Goal: Find specific page/section: Find specific page/section

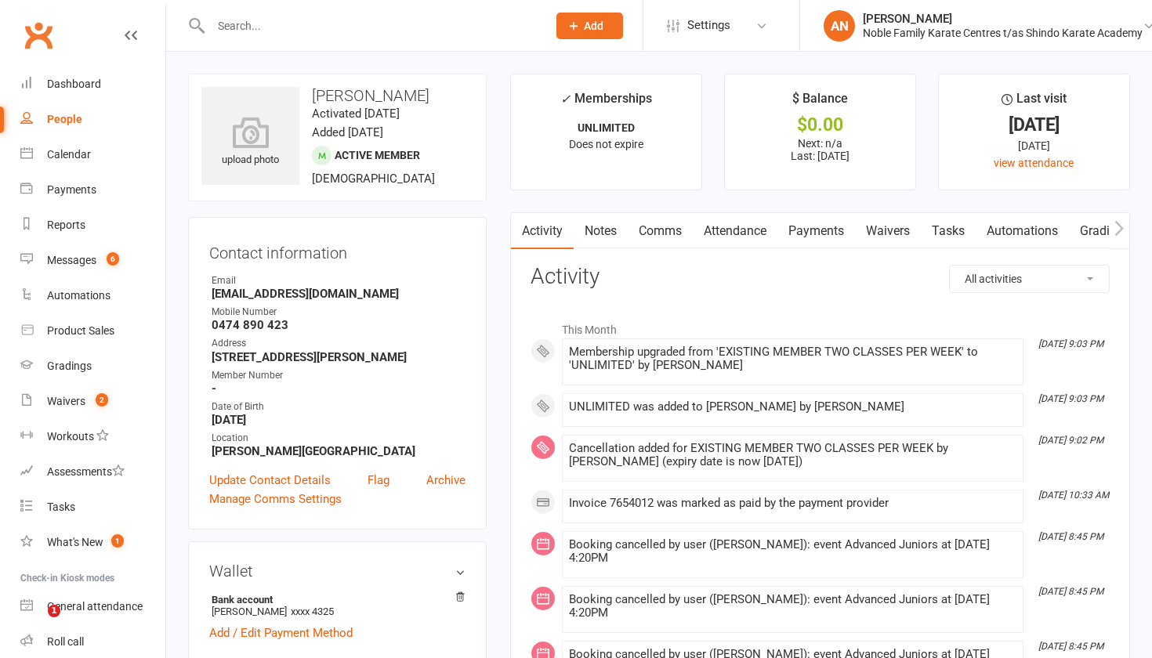
click at [249, 24] on input "text" at bounding box center [371, 26] width 330 height 22
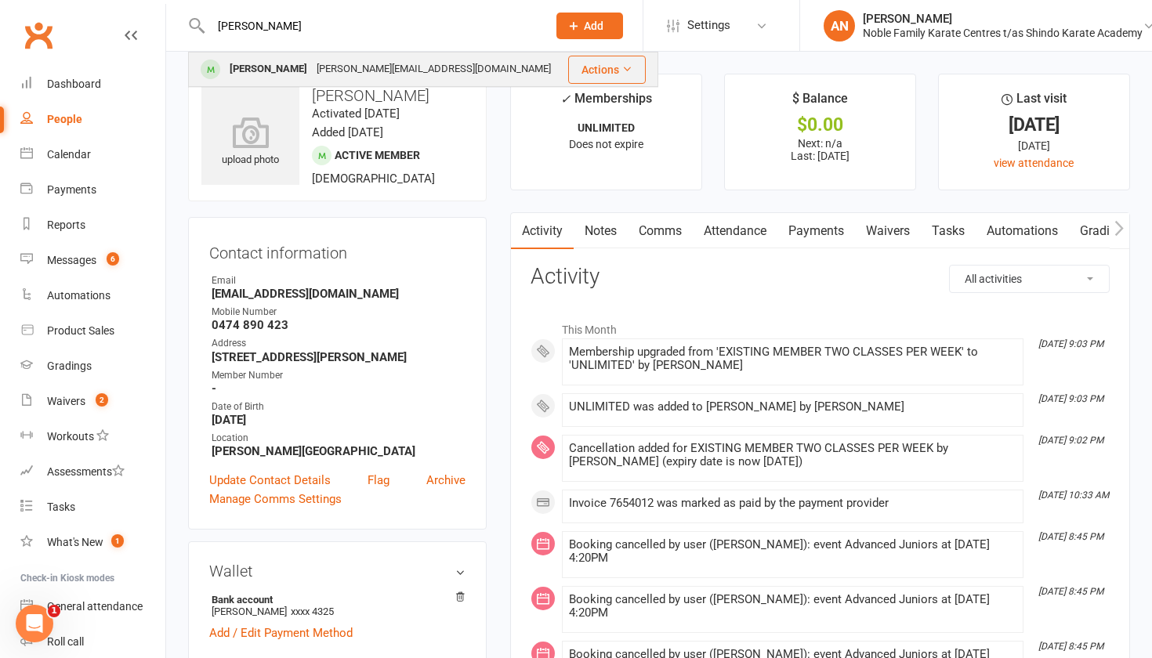
type input "[PERSON_NAME]"
click at [288, 68] on div "[PERSON_NAME]" at bounding box center [268, 69] width 87 height 23
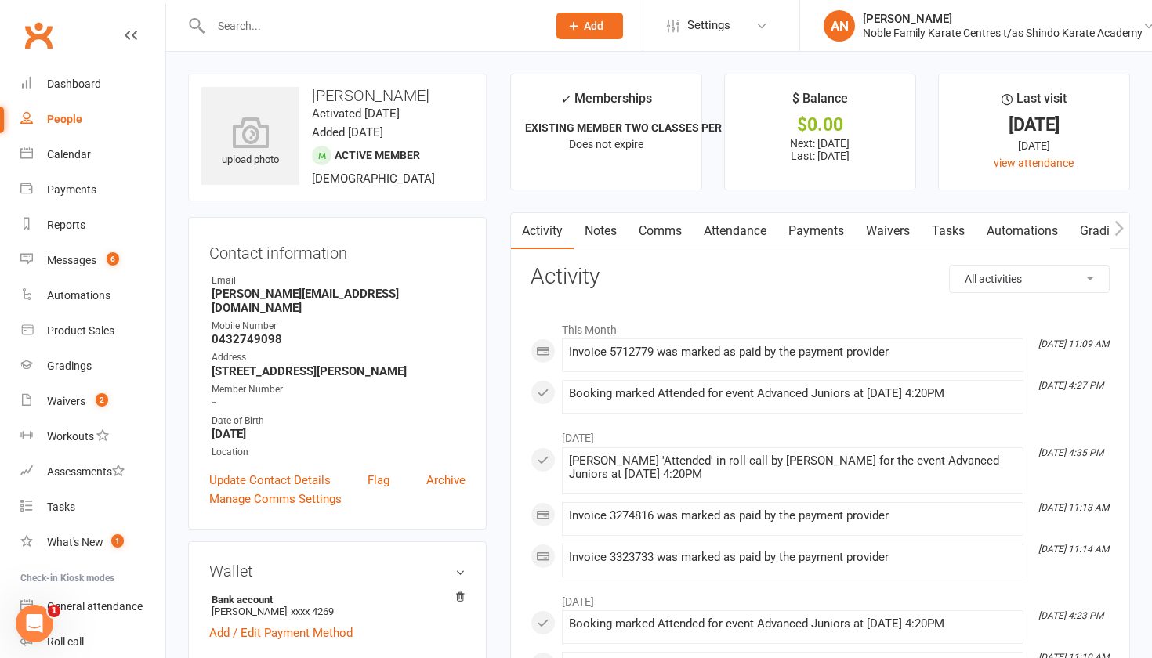
click at [809, 232] on link "Payments" at bounding box center [816, 231] width 78 height 36
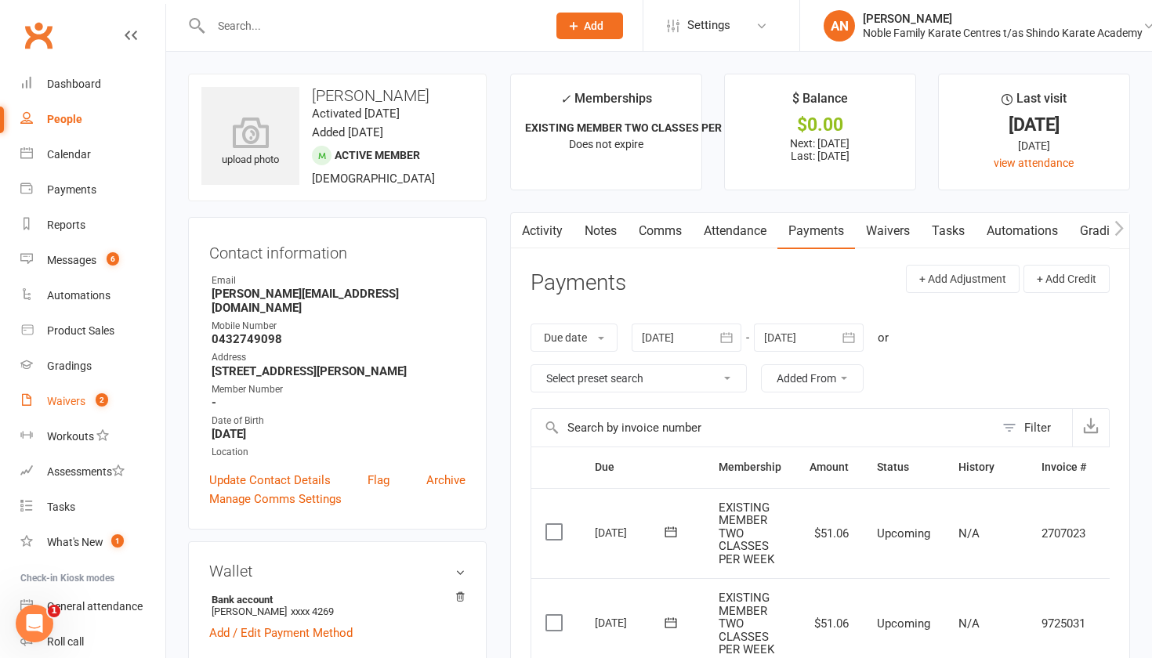
click at [71, 398] on div "Waivers" at bounding box center [66, 401] width 38 height 13
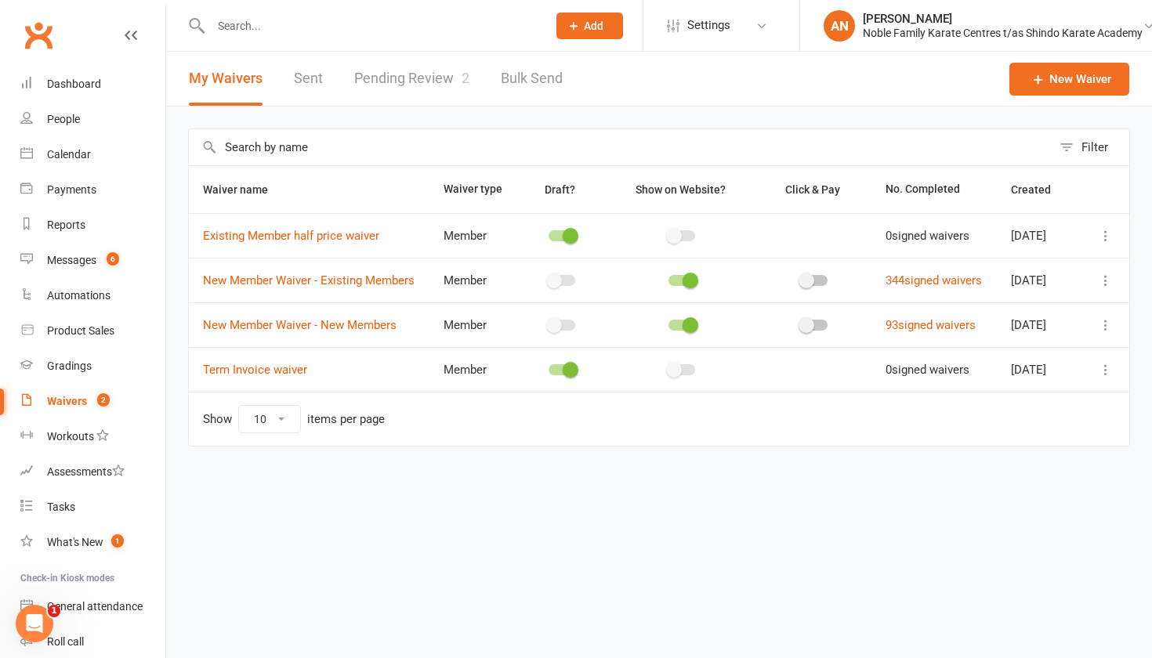
click at [443, 78] on link "Pending Review 2" at bounding box center [411, 79] width 115 height 54
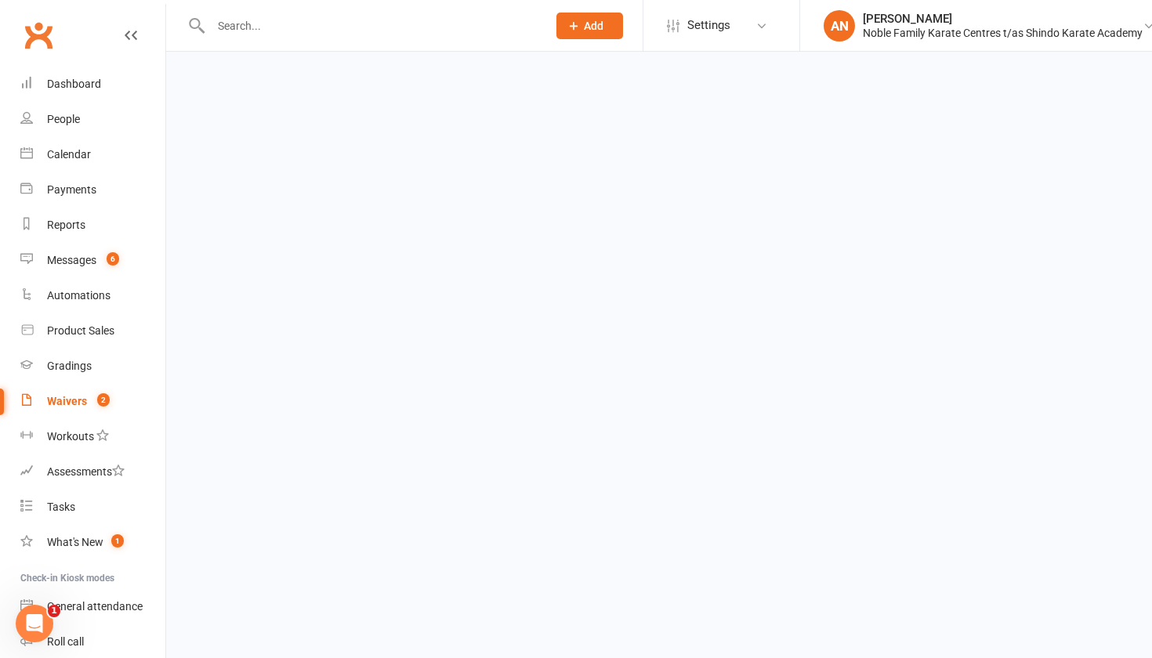
select select "25"
